Goal: Information Seeking & Learning: Learn about a topic

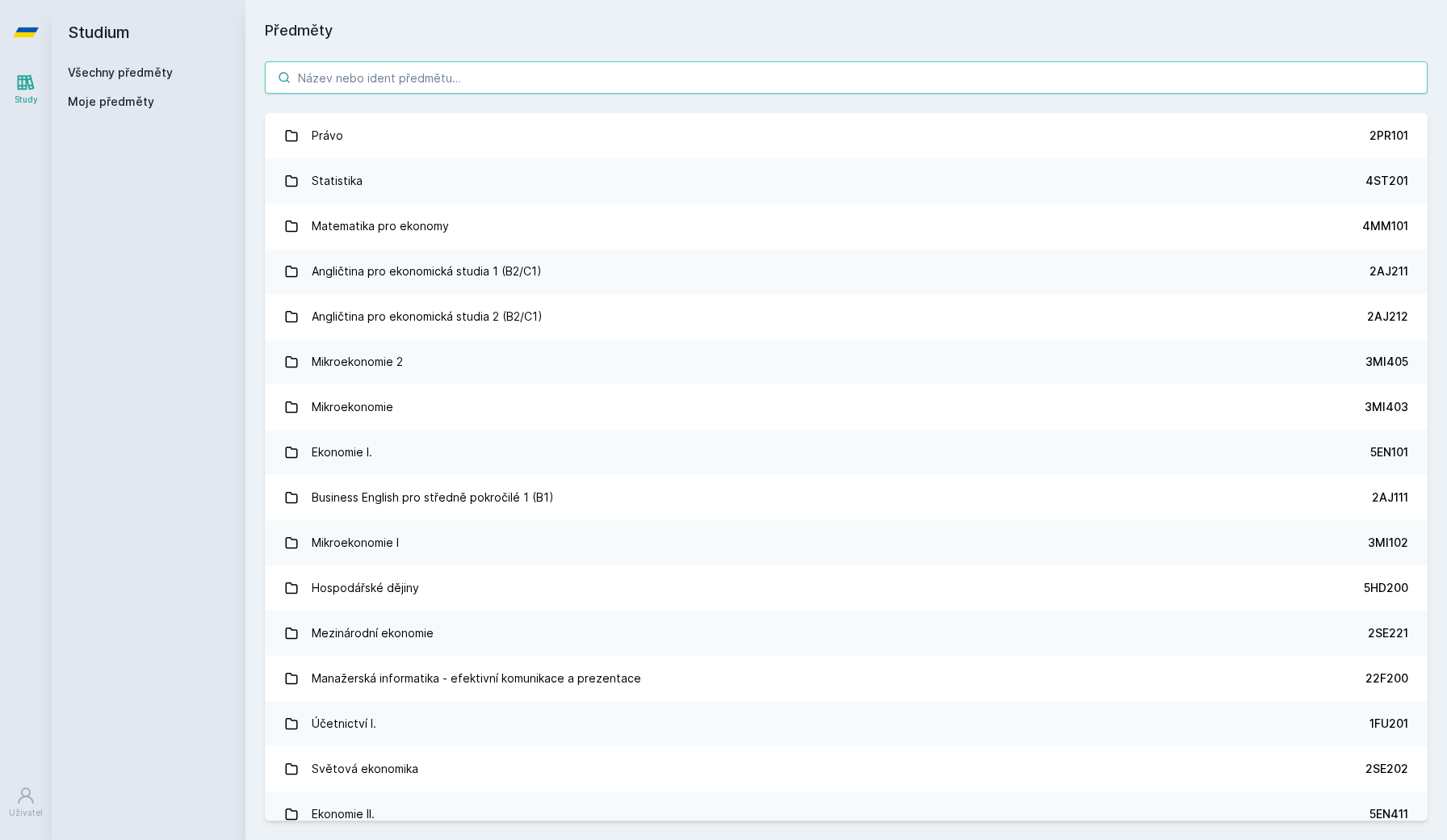
click at [492, 75] on input "search" at bounding box center [846, 78] width 1163 height 32
type input "ů"
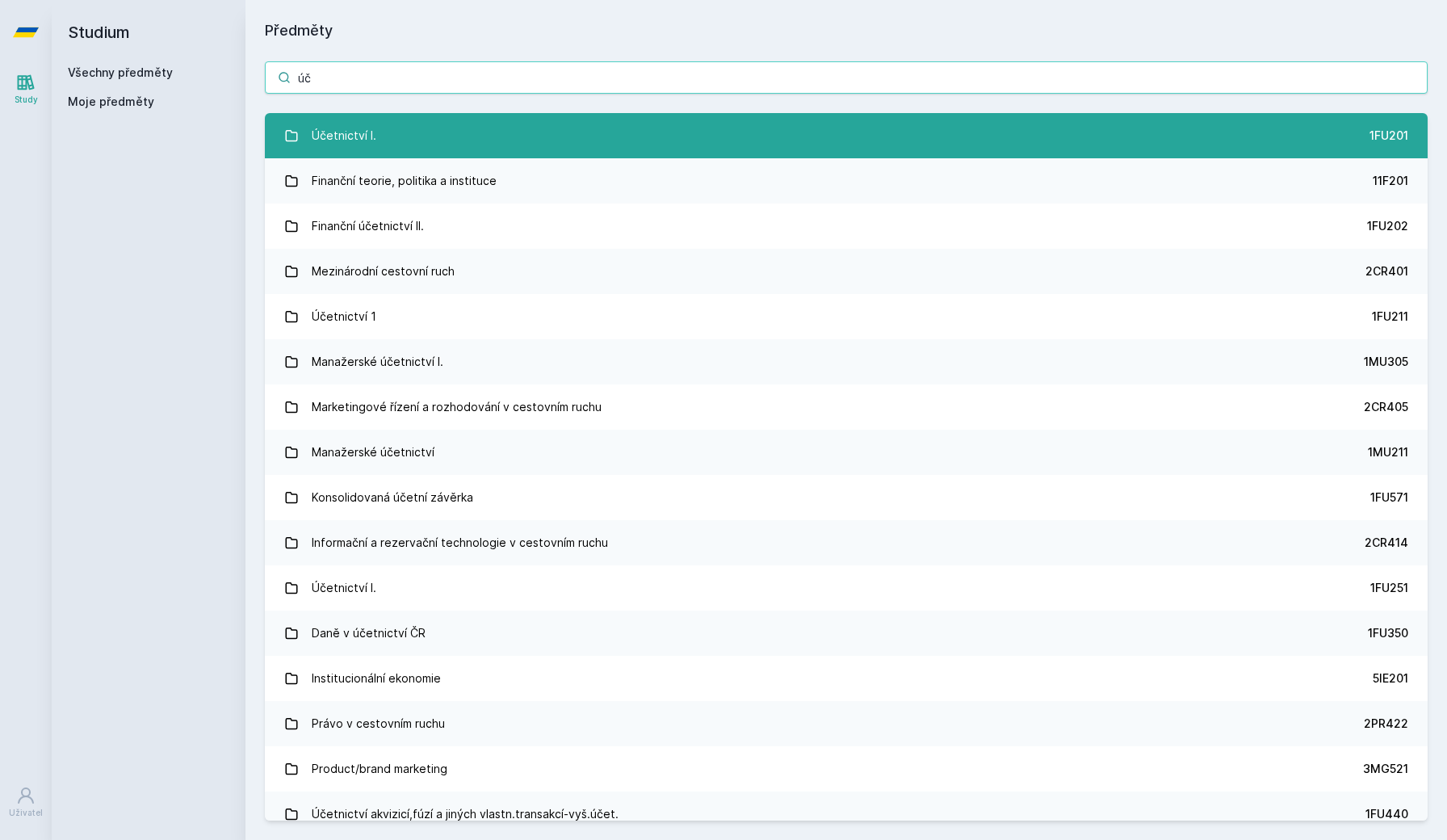
type input "úč"
click at [480, 120] on link "Účetnictví I. 1FU201" at bounding box center [846, 135] width 1163 height 45
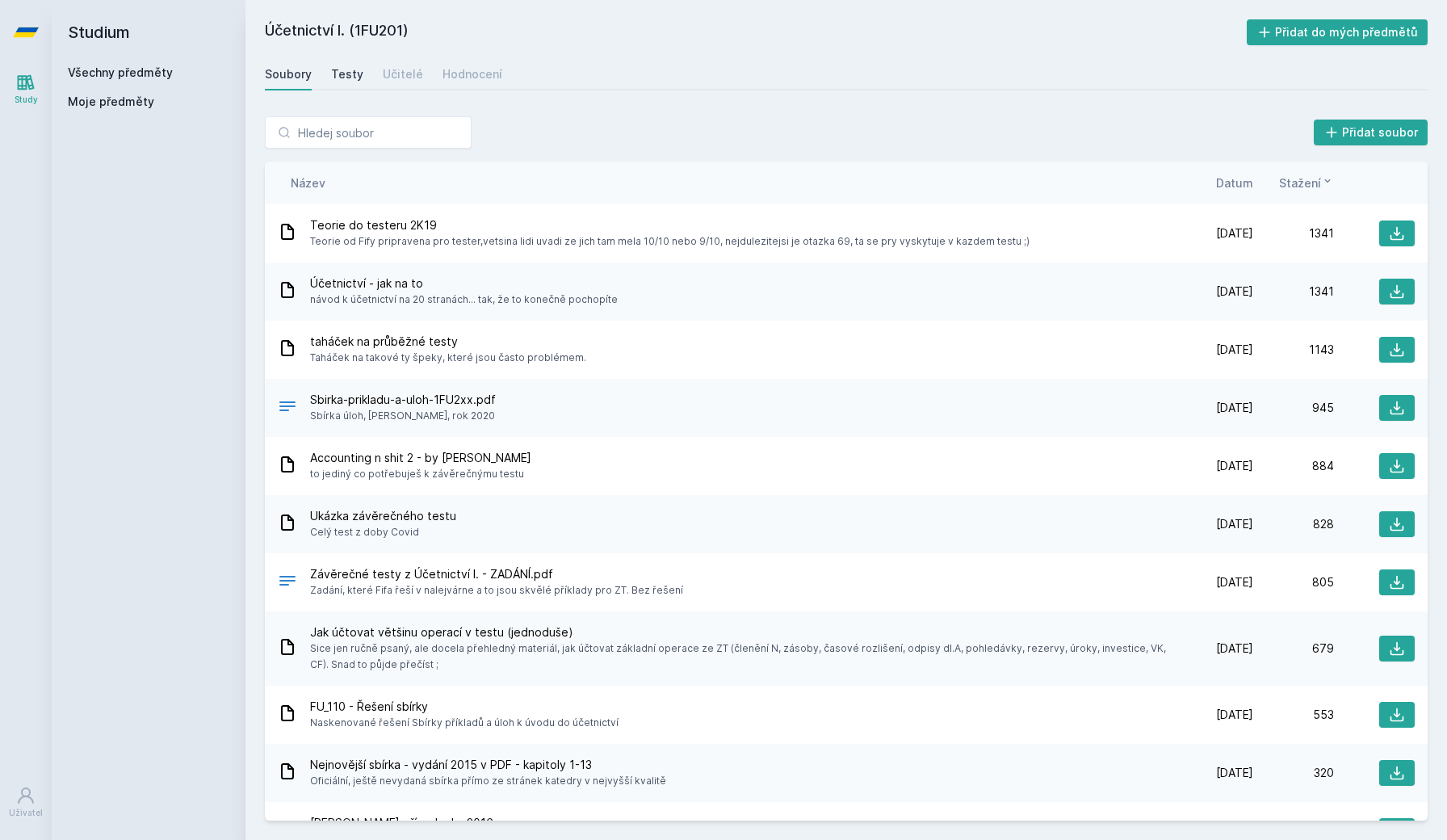
click at [340, 66] on link "Testy" at bounding box center [347, 74] width 32 height 32
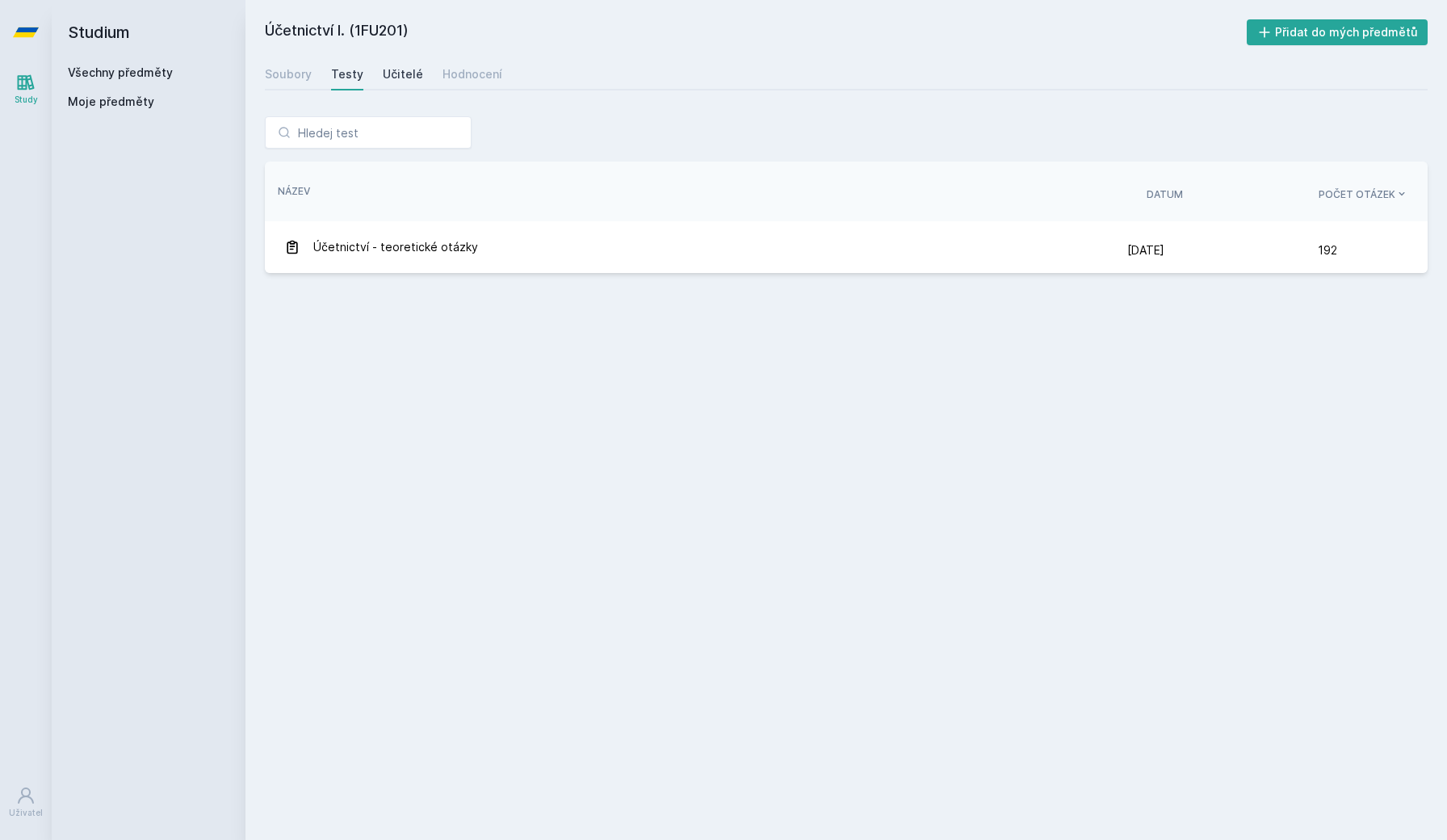
click at [407, 85] on link "Učitelé" at bounding box center [403, 74] width 40 height 32
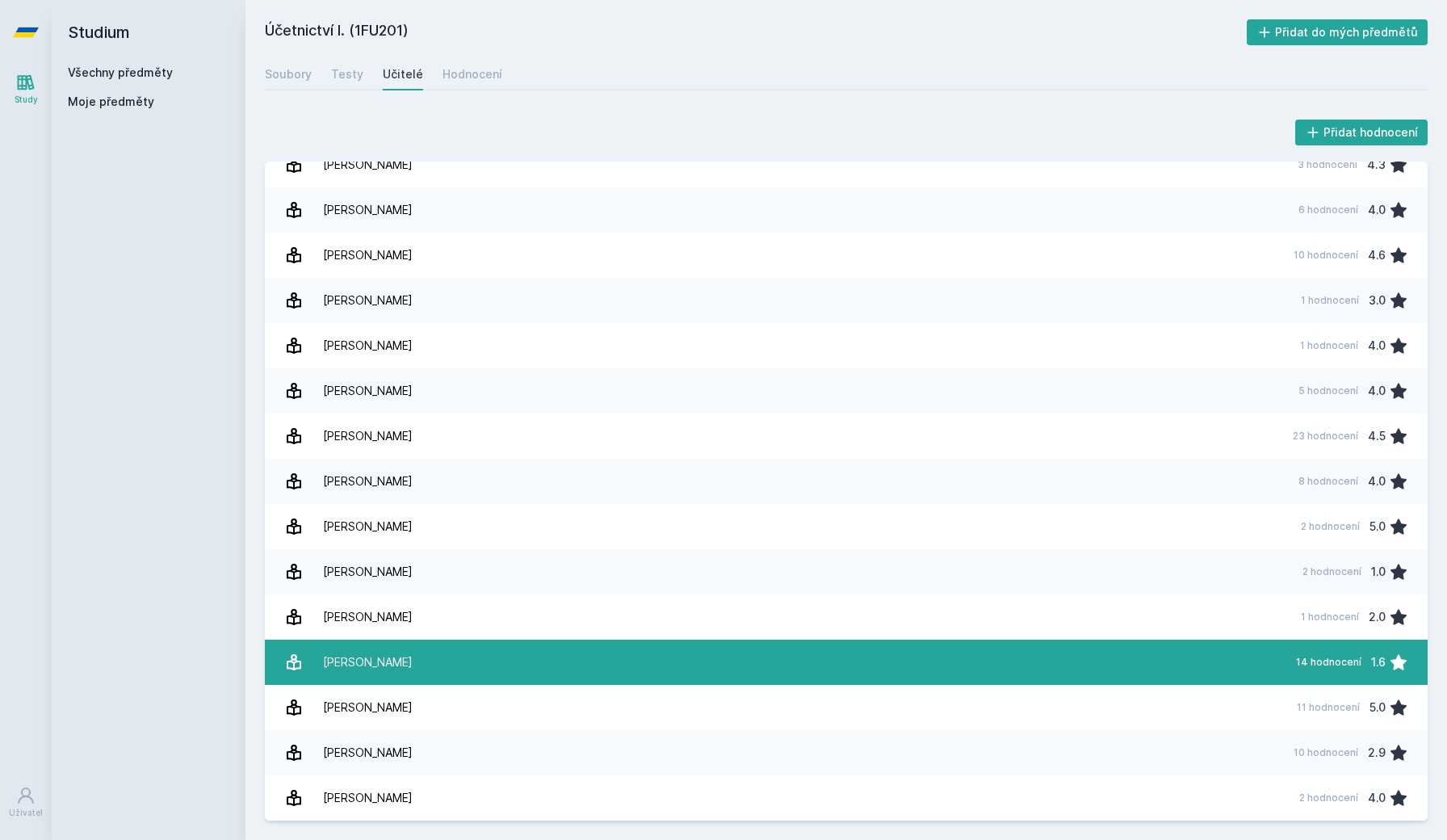
click at [355, 655] on div "[PERSON_NAME]" at bounding box center [368, 662] width 90 height 32
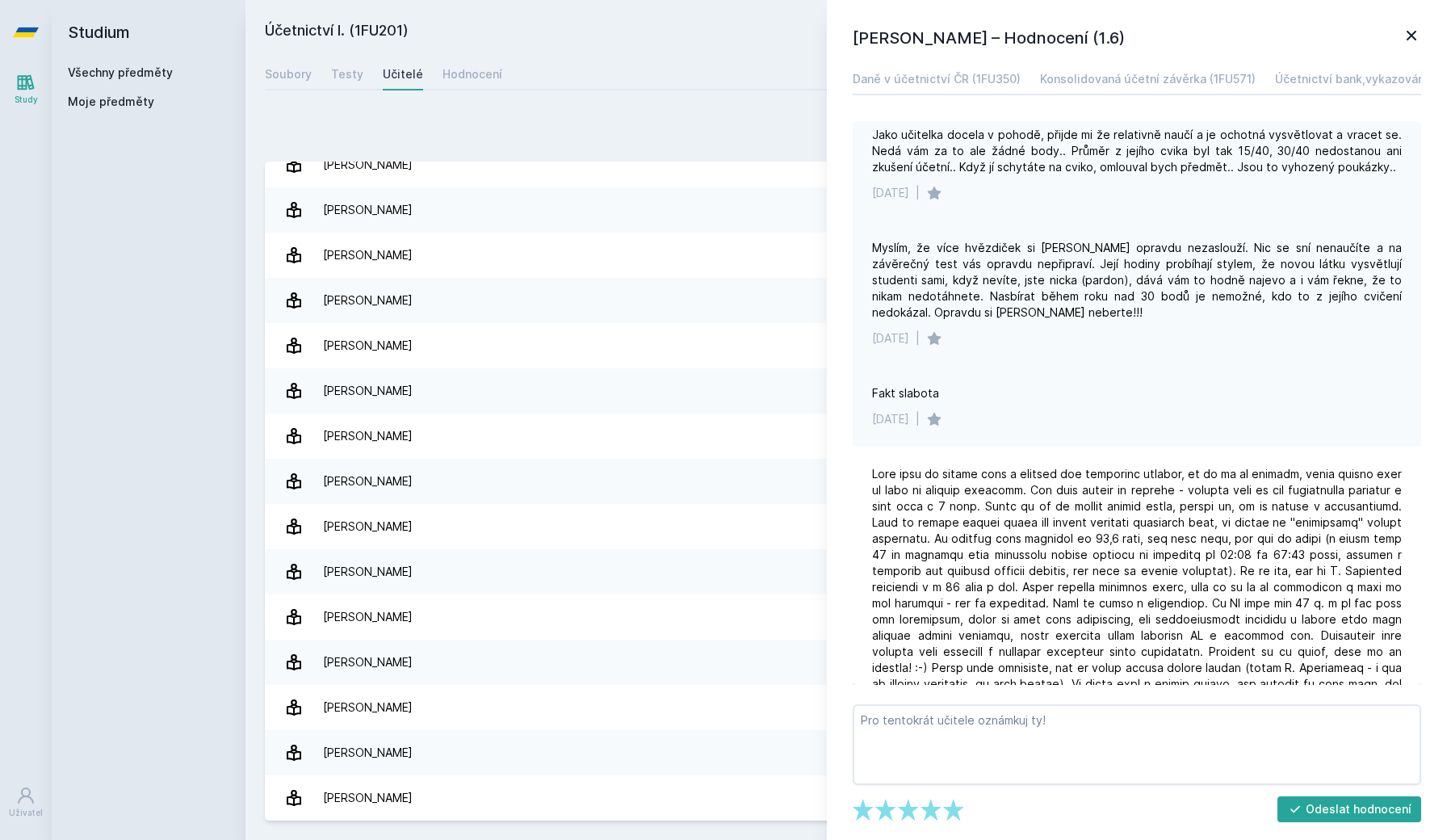
scroll to position [142, 0]
drag, startPoint x: 872, startPoint y: 387, endPoint x: 1053, endPoint y: 423, distance: 184.5
click at [1053, 423] on div "Fakt slabota [DATE] |" at bounding box center [1137, 407] width 568 height 81
click at [1053, 423] on div "[DATE] |" at bounding box center [1138, 420] width 530 height 16
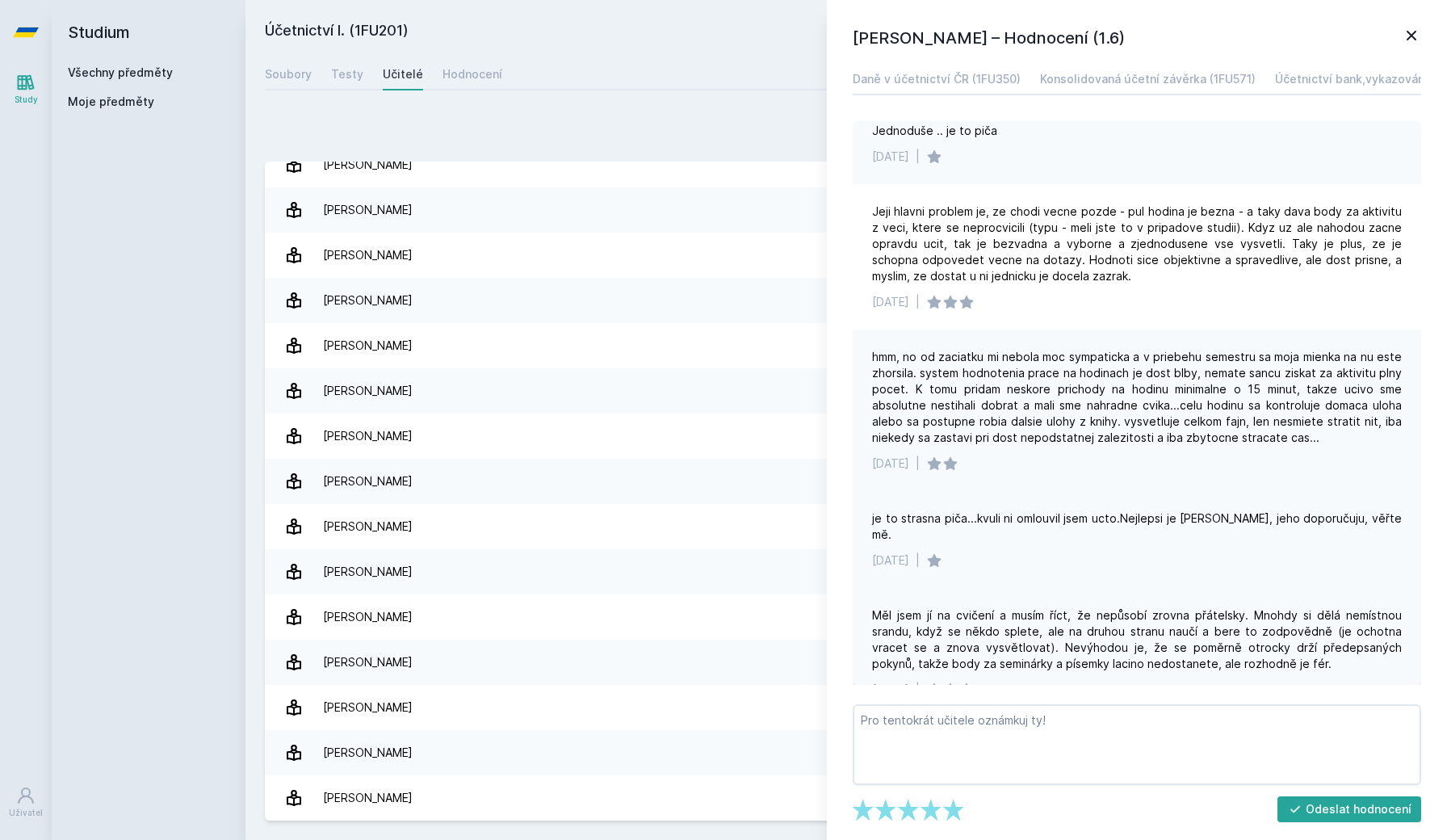
scroll to position [0, 0]
